Goal: Answer question/provide support

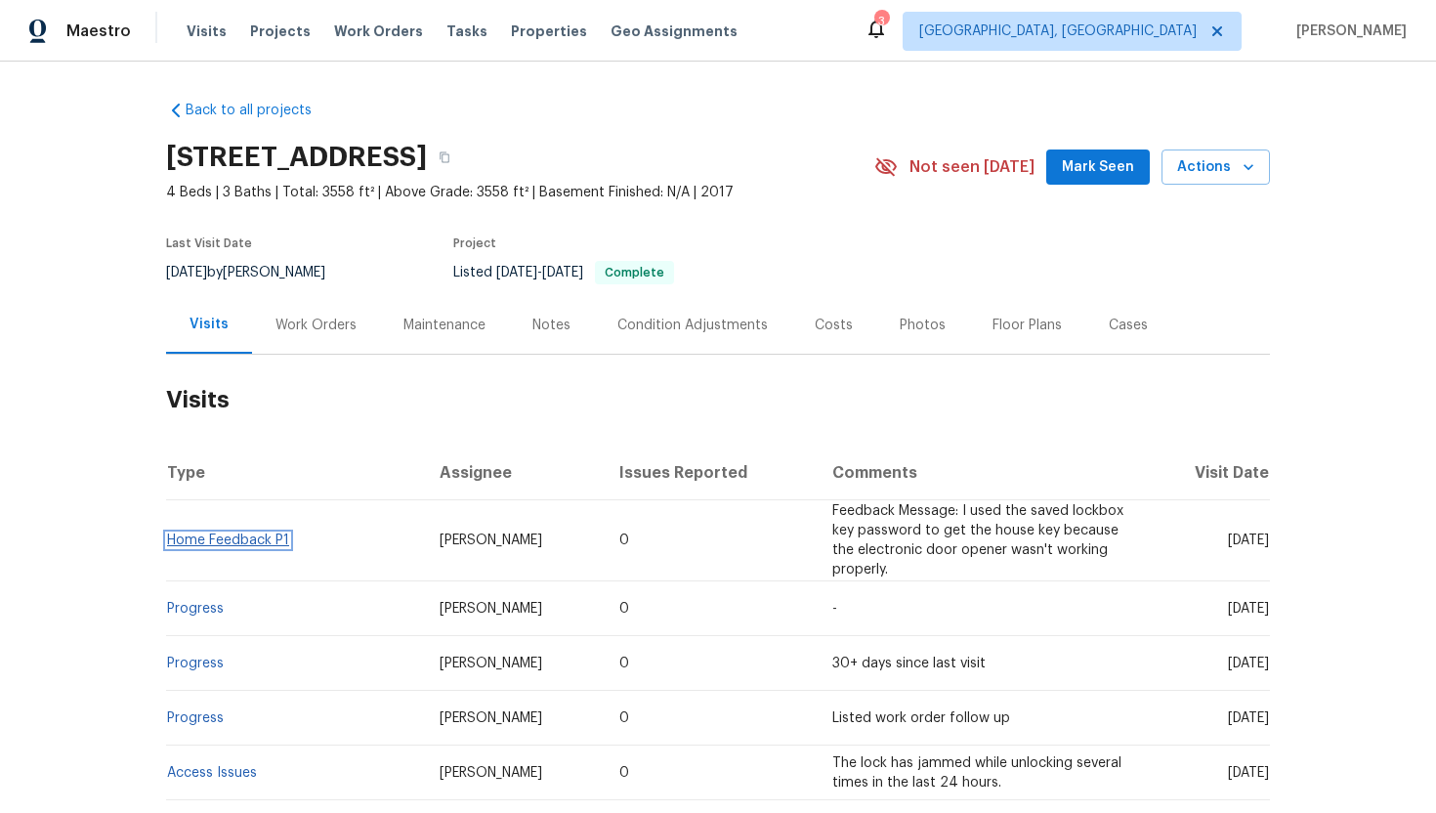
click at [256, 534] on link "Home Feedback P1" at bounding box center [228, 540] width 122 height 14
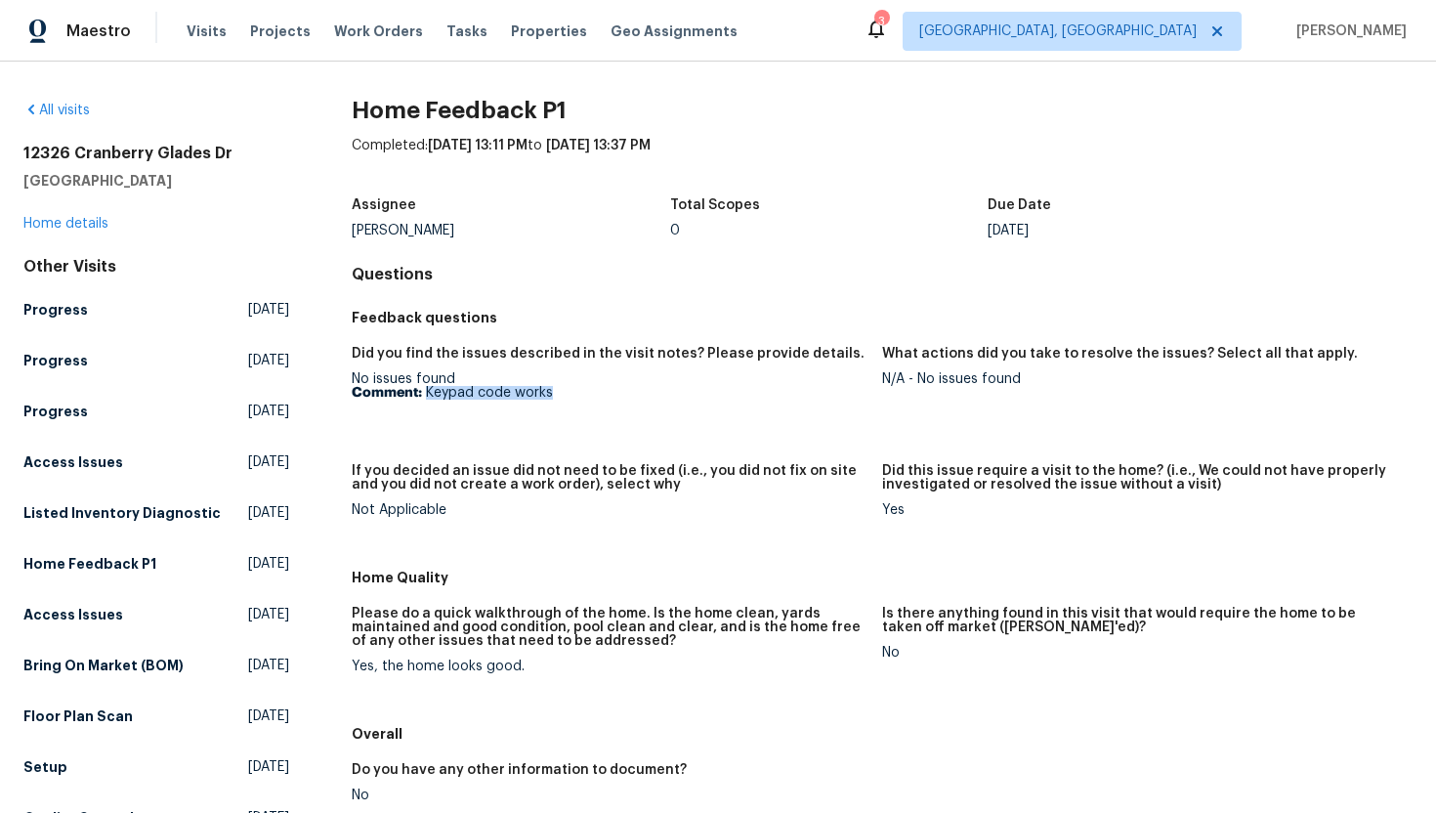
drag, startPoint x: 573, startPoint y: 393, endPoint x: 424, endPoint y: 396, distance: 148.5
click at [424, 396] on p "Comment: Keypad code works" at bounding box center [609, 393] width 515 height 14
copy p "Keypad code works"
drag, startPoint x: 1036, startPoint y: 381, endPoint x: 917, endPoint y: 382, distance: 119.2
click at [917, 382] on div "N/A - No issues found" at bounding box center [1139, 379] width 515 height 14
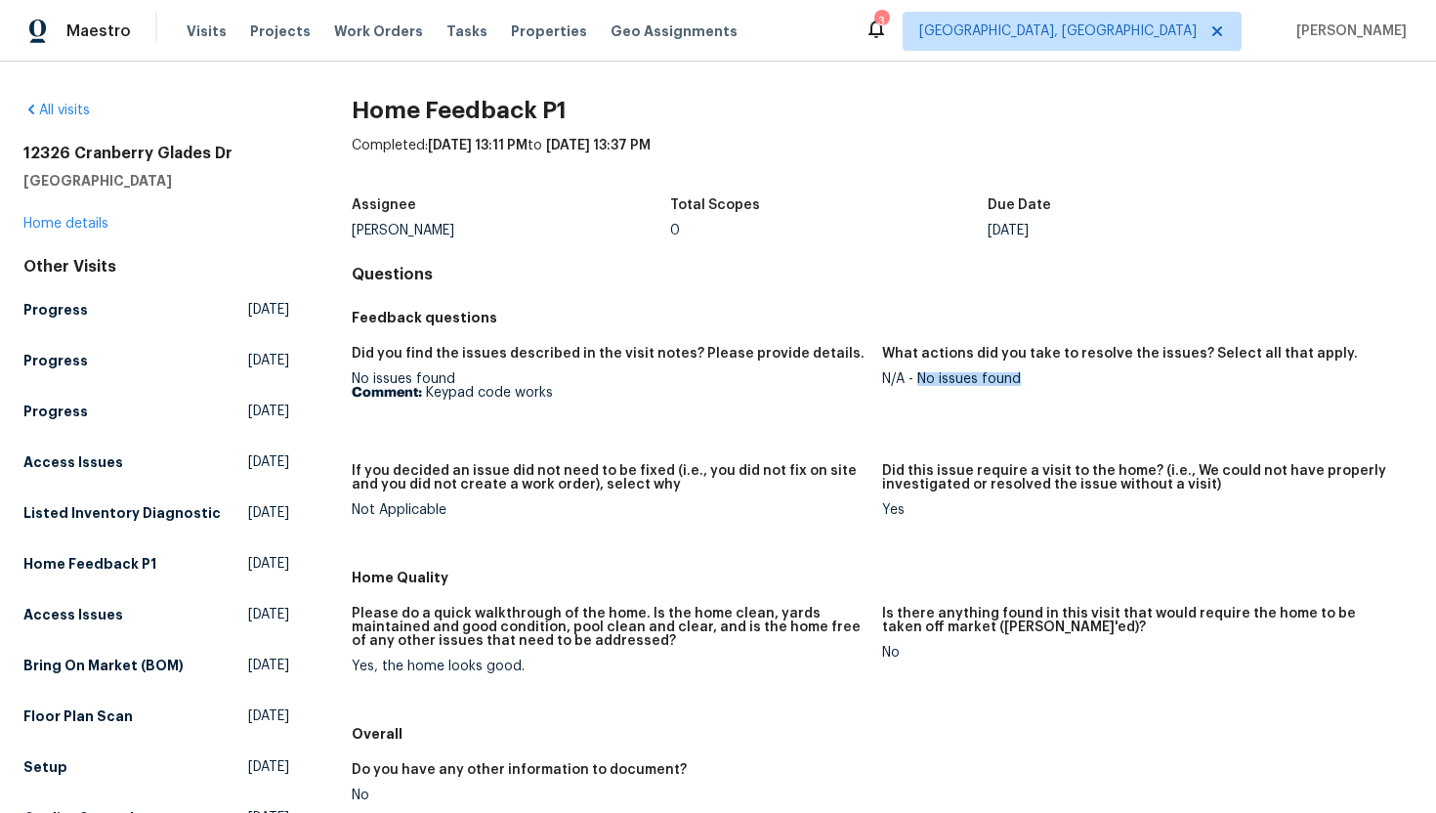
copy div "No issues found"
